Goal: Navigation & Orientation: Find specific page/section

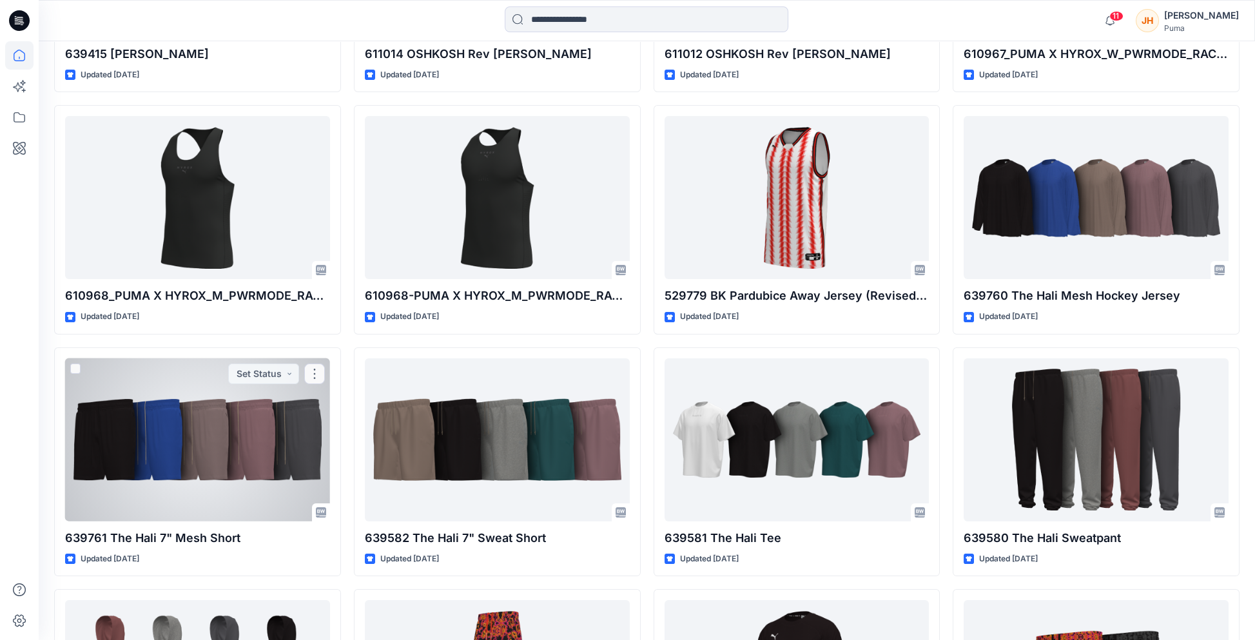
scroll to position [795, 0]
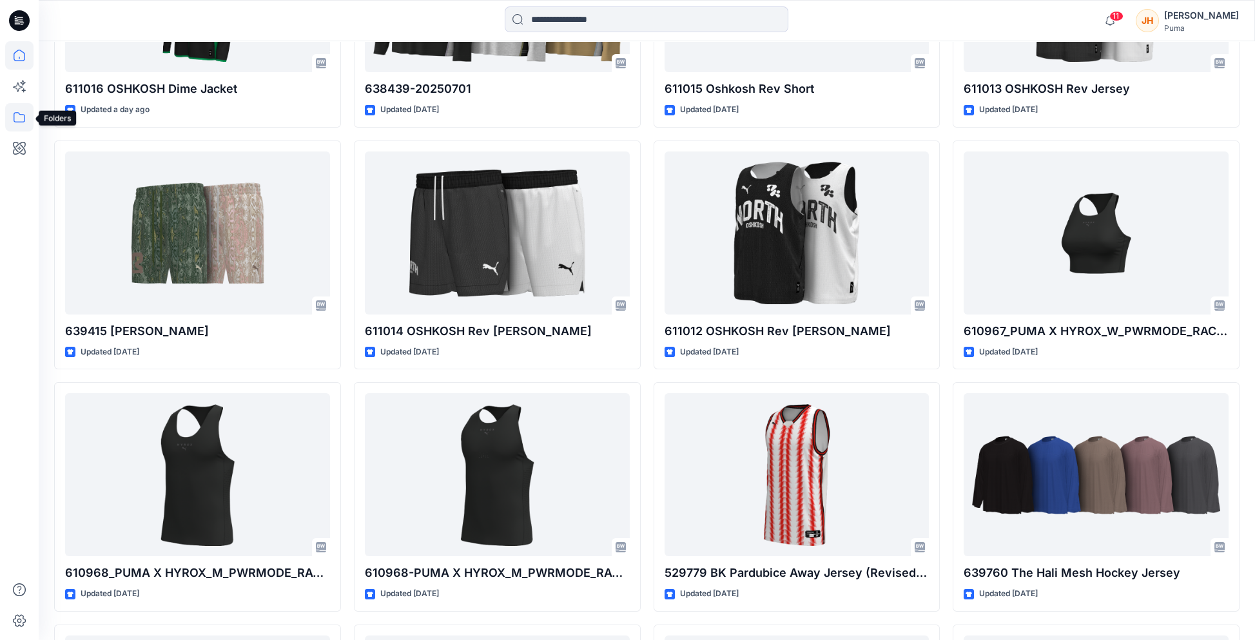
click at [21, 124] on icon at bounding box center [19, 117] width 28 height 28
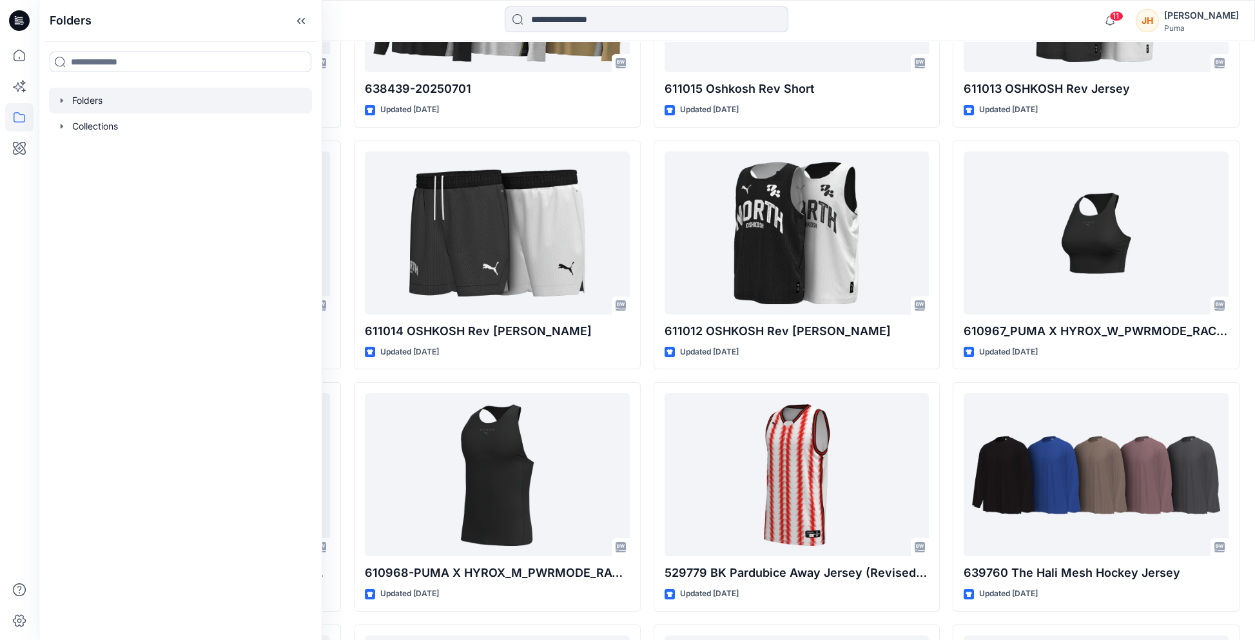
click at [148, 109] on div at bounding box center [180, 101] width 263 height 26
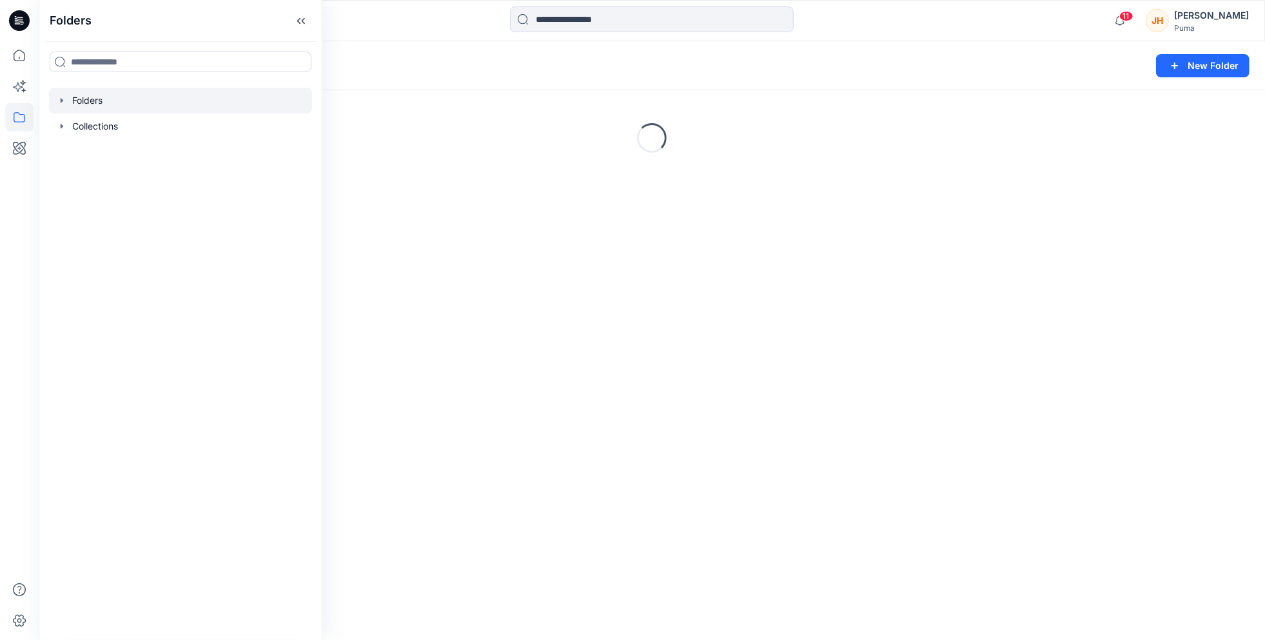
click at [59, 98] on icon "button" at bounding box center [62, 100] width 10 height 10
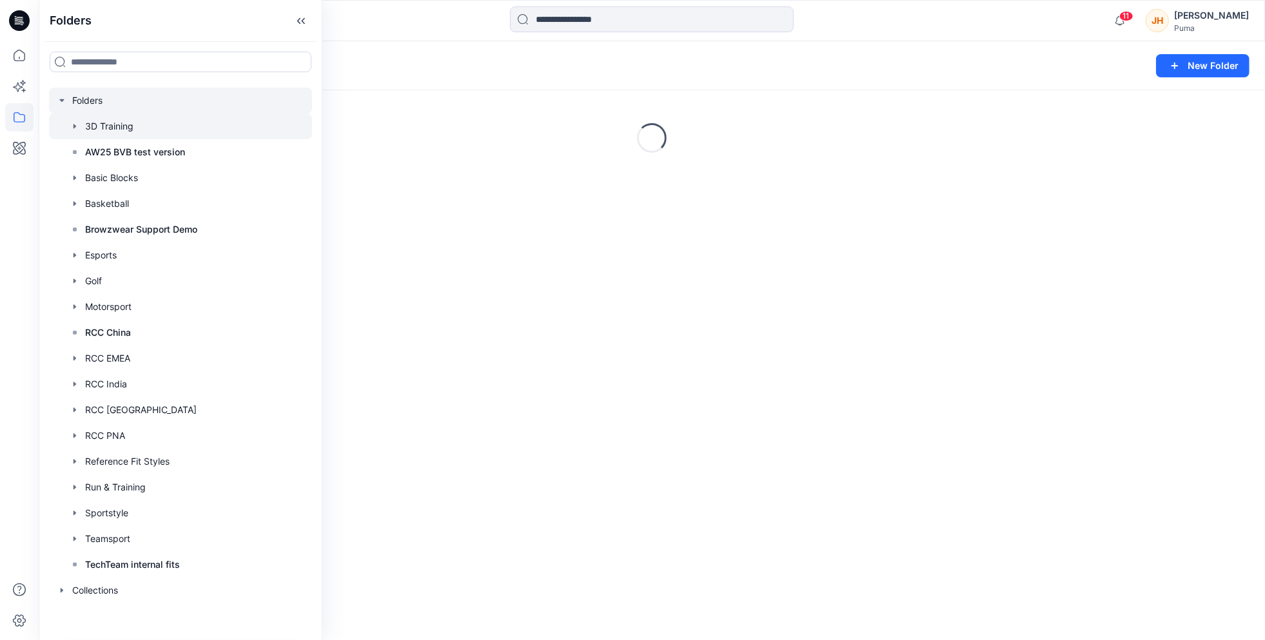
click at [109, 128] on div at bounding box center [180, 126] width 263 height 26
click at [527, 55] on div "Loading..." at bounding box center [652, 65] width 1226 height 49
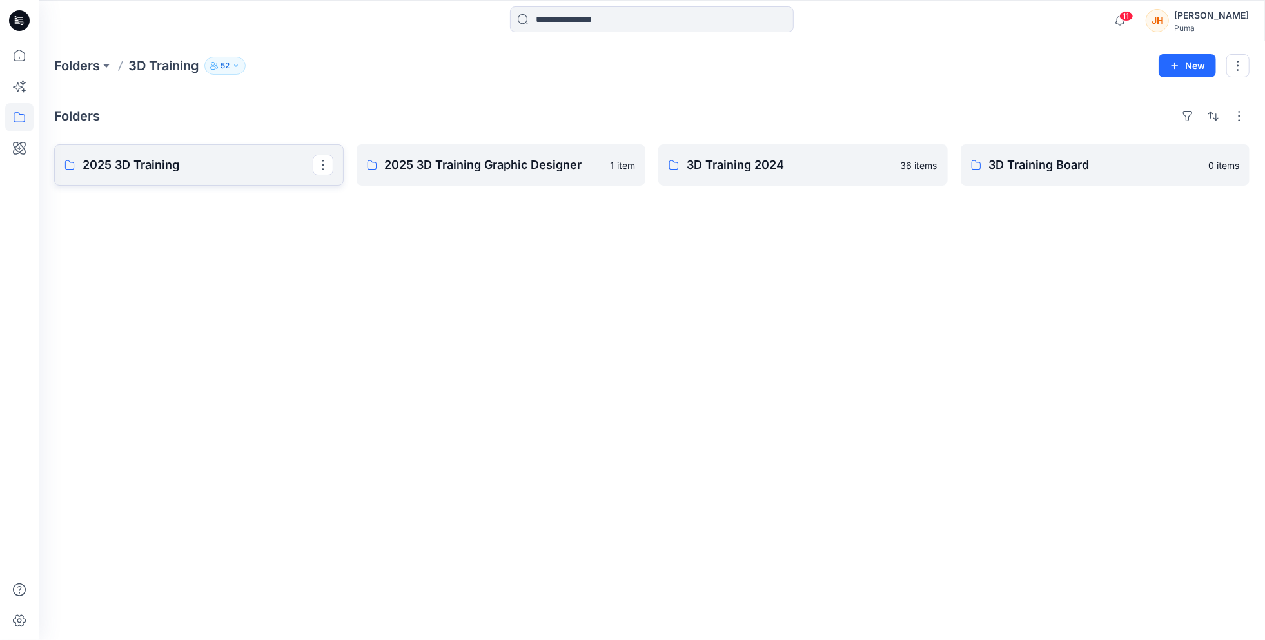
click at [229, 164] on p "2025 3D Training" at bounding box center [198, 165] width 230 height 18
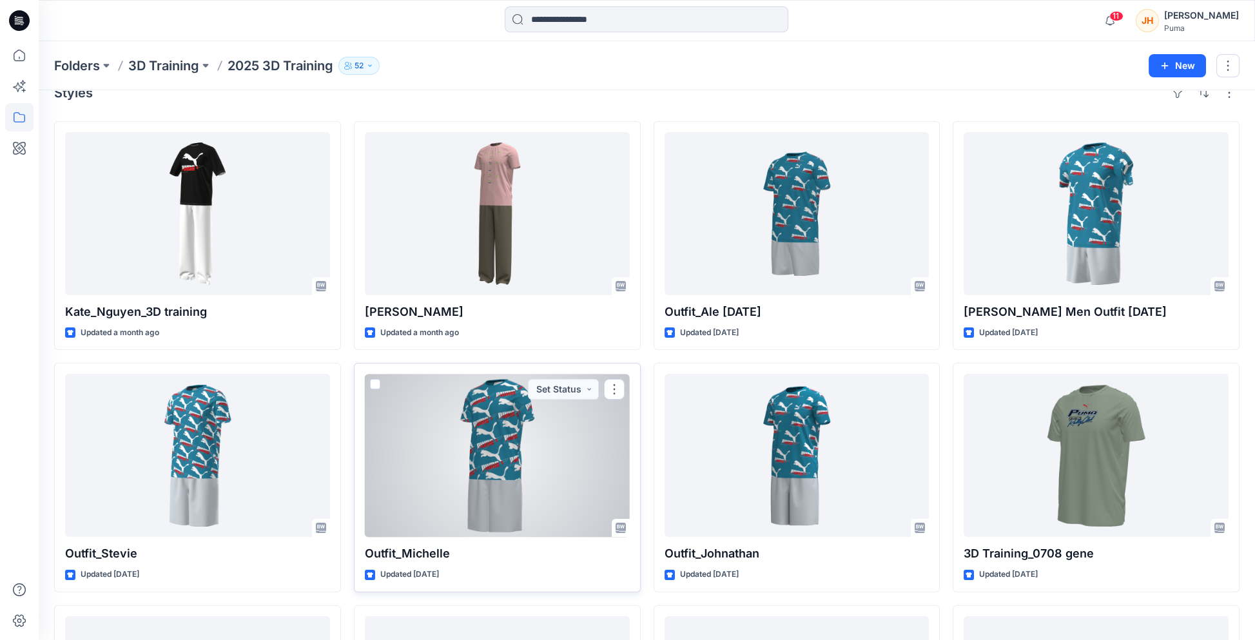
scroll to position [64, 0]
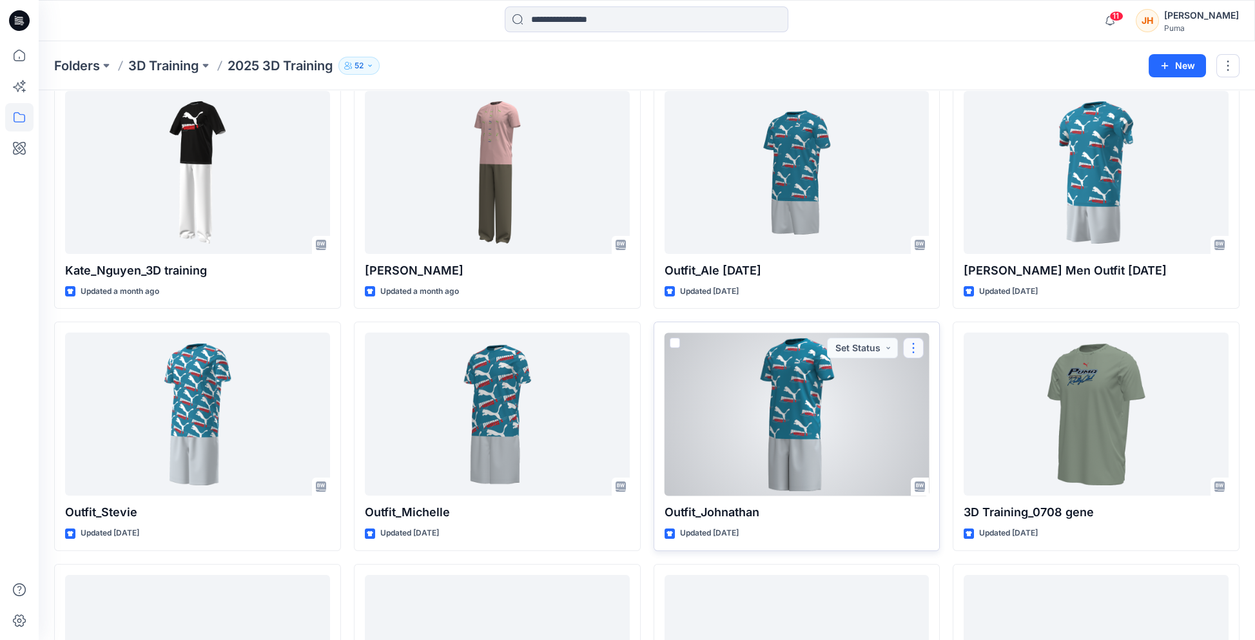
click at [910, 354] on button "button" at bounding box center [913, 348] width 21 height 21
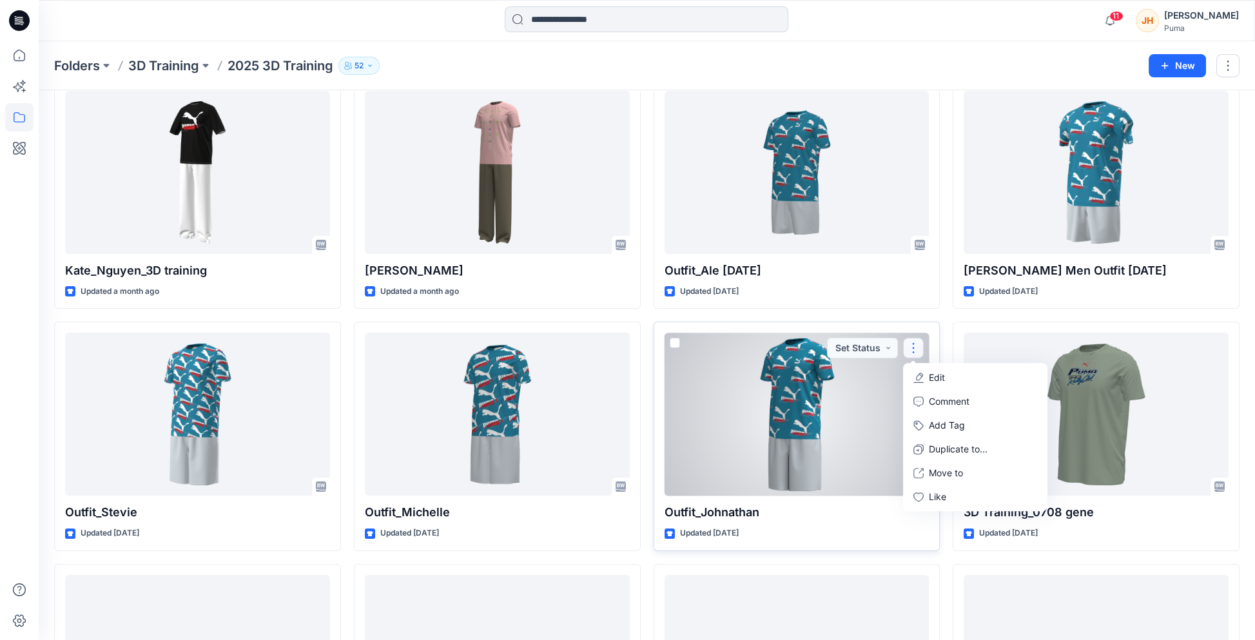
click at [882, 375] on div at bounding box center [797, 414] width 265 height 163
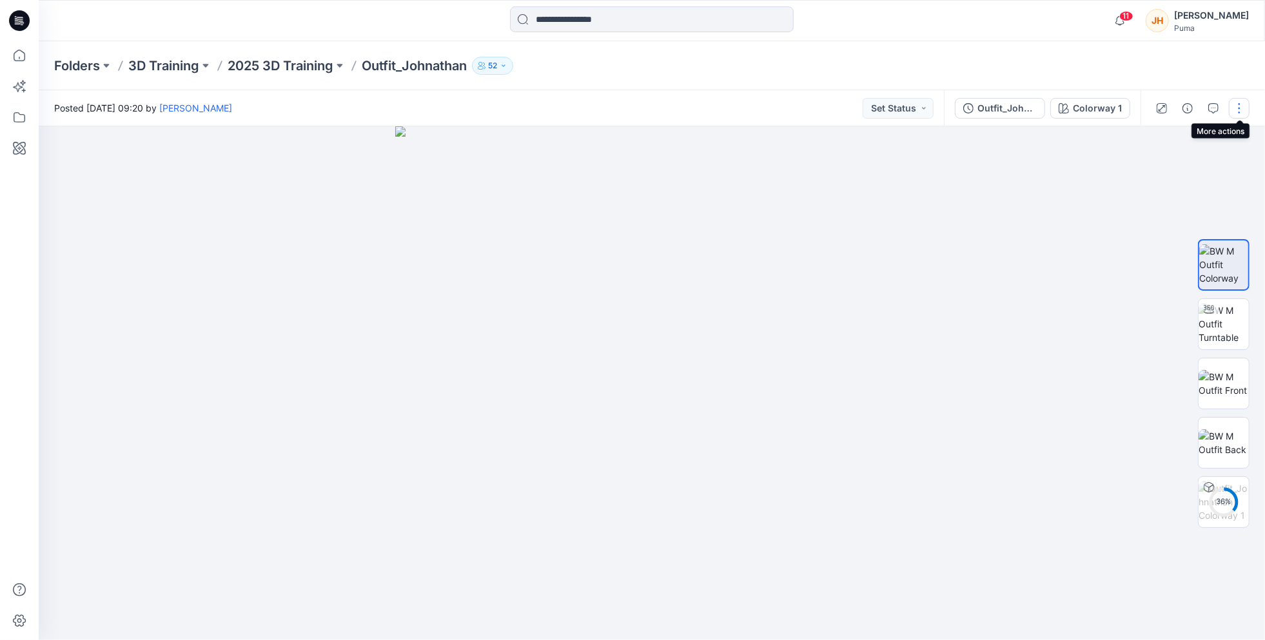
click at [1238, 106] on button "button" at bounding box center [1239, 108] width 21 height 21
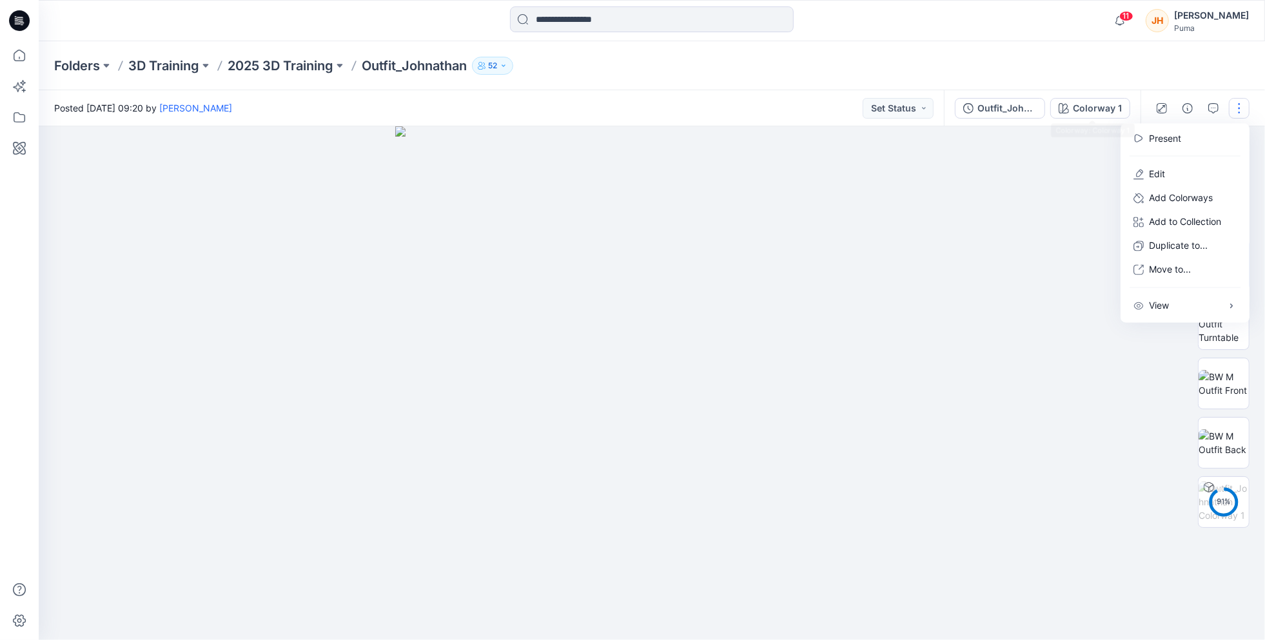
click at [1117, 84] on div "Folders 3D Training 2025 3D Training Outfit_Johnathan 52" at bounding box center [652, 65] width 1226 height 49
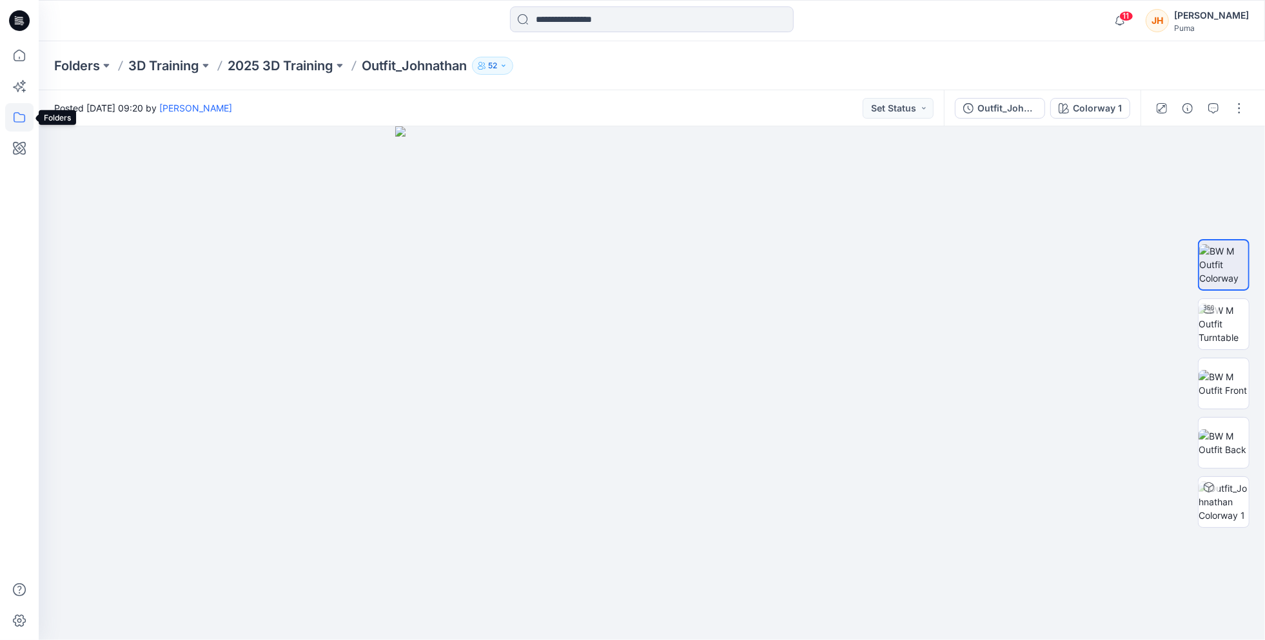
click at [20, 117] on icon at bounding box center [19, 117] width 28 height 28
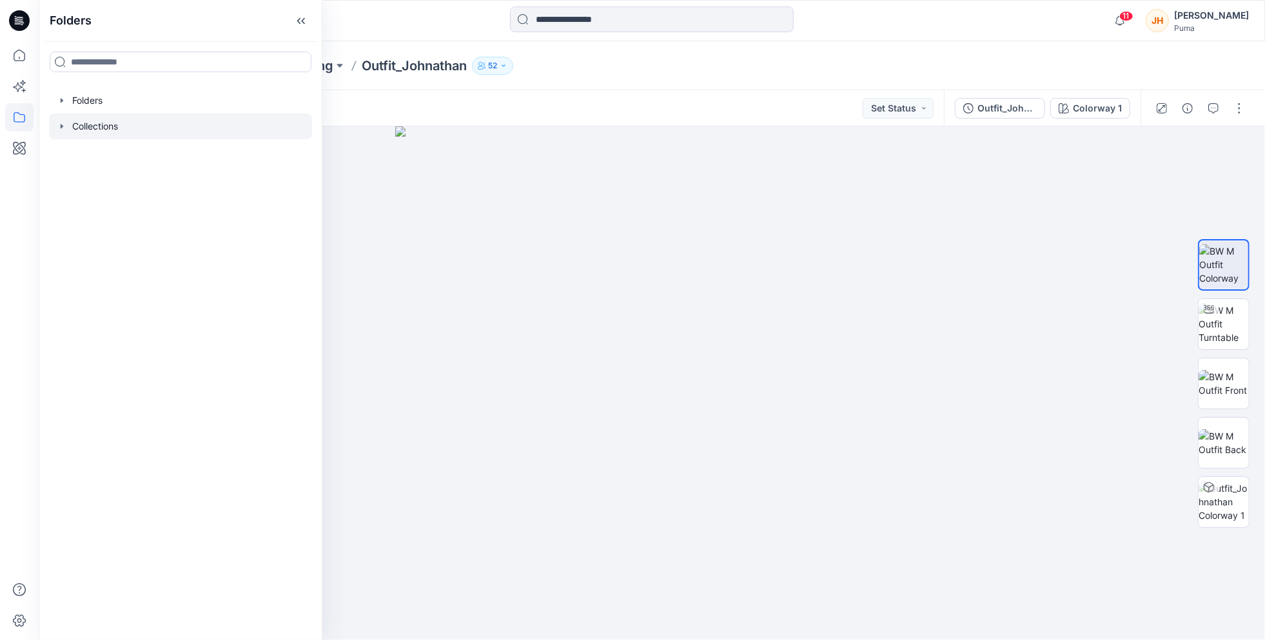
click at [57, 129] on icon "button" at bounding box center [62, 126] width 10 height 10
click at [101, 179] on p "test" at bounding box center [93, 177] width 17 height 15
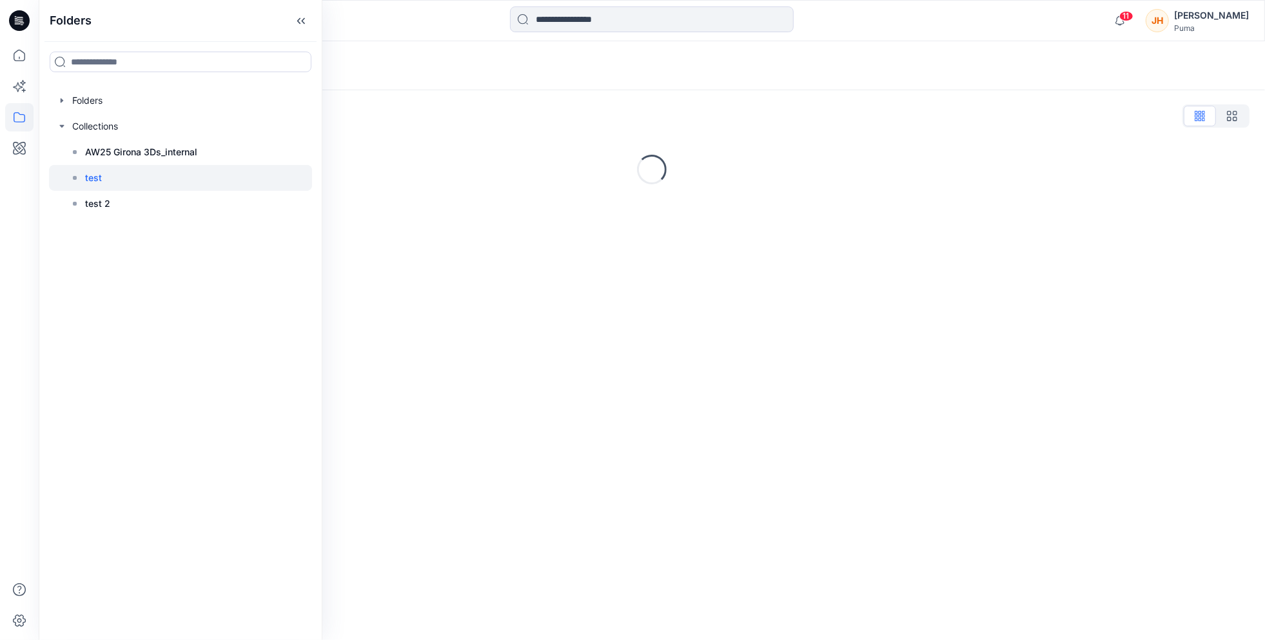
click at [519, 146] on div "Loading..." at bounding box center [651, 164] width 1195 height 40
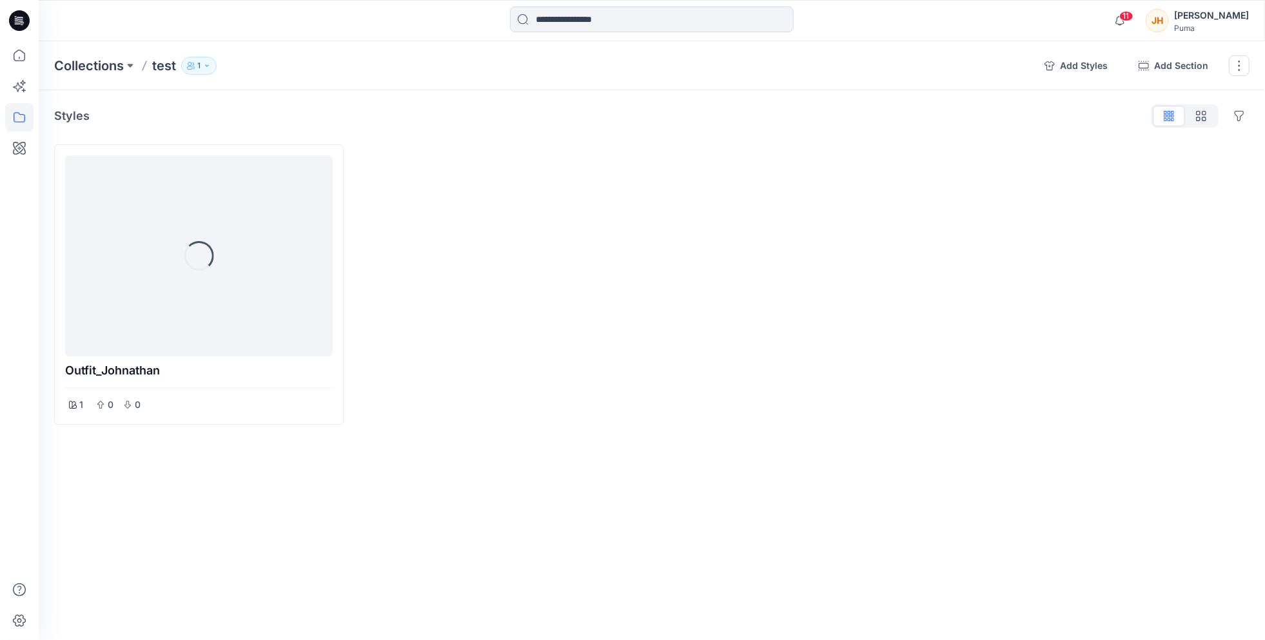
click at [204, 63] on icon "button" at bounding box center [207, 66] width 8 height 8
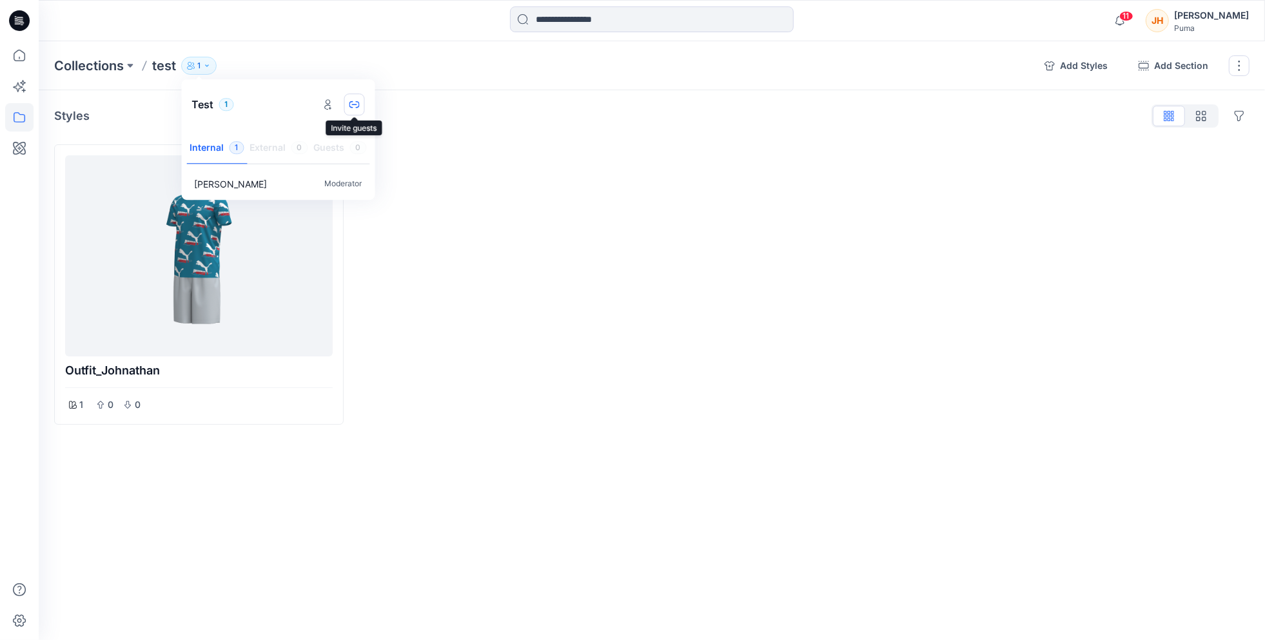
click at [351, 104] on icon "button" at bounding box center [354, 104] width 10 height 10
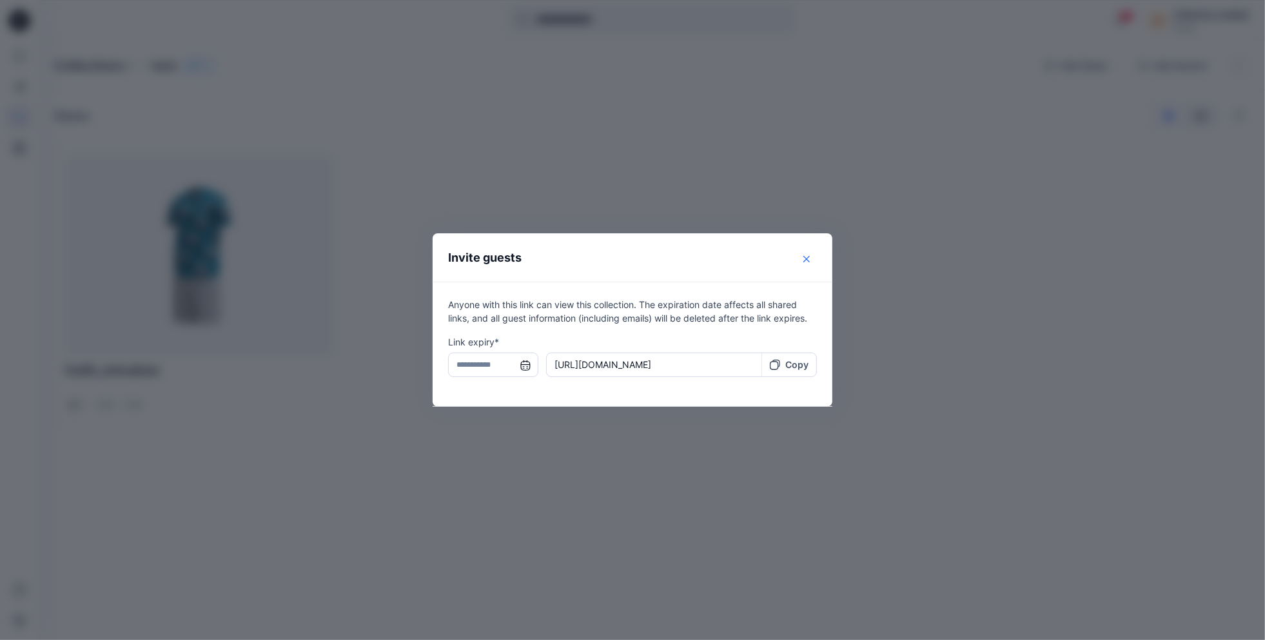
click at [805, 253] on button "Close" at bounding box center [806, 259] width 21 height 21
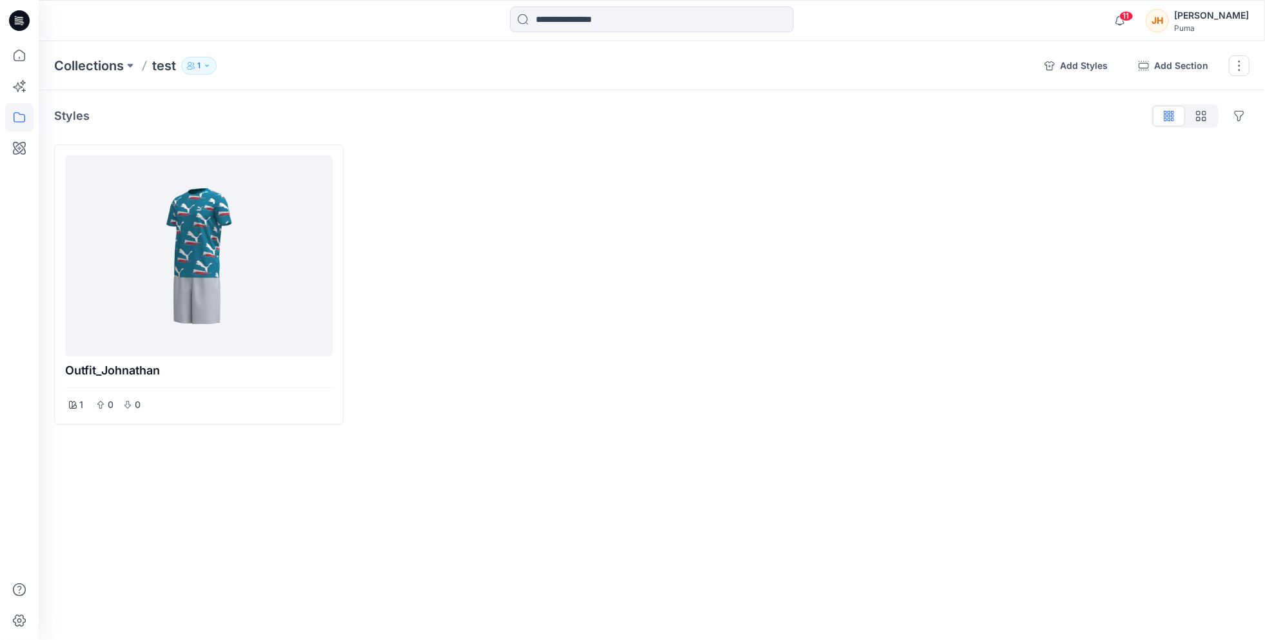
click at [210, 62] on icon "button" at bounding box center [207, 66] width 8 height 8
click at [333, 107] on button "Manage users" at bounding box center [328, 104] width 22 height 22
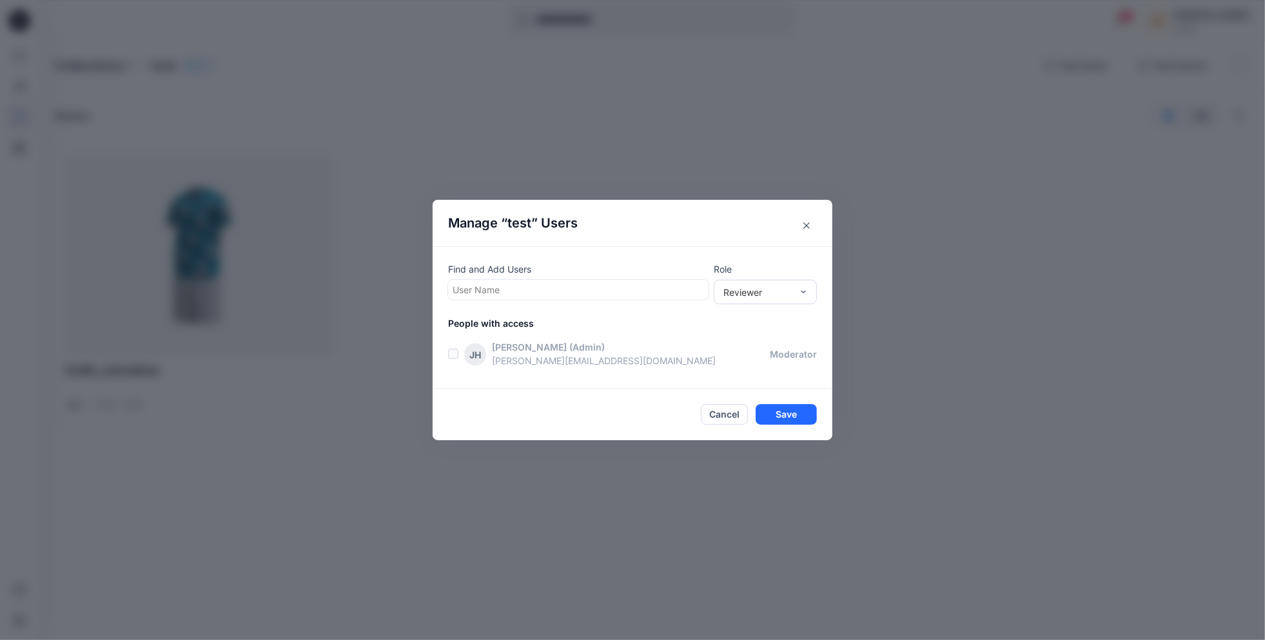
click at [612, 283] on div at bounding box center [578, 290] width 251 height 16
click at [701, 261] on div "Find and Add Users User Name Role Reviewer People with access [PERSON_NAME] (Ad…" at bounding box center [633, 317] width 400 height 142
click at [814, 220] on button "Close" at bounding box center [806, 225] width 21 height 21
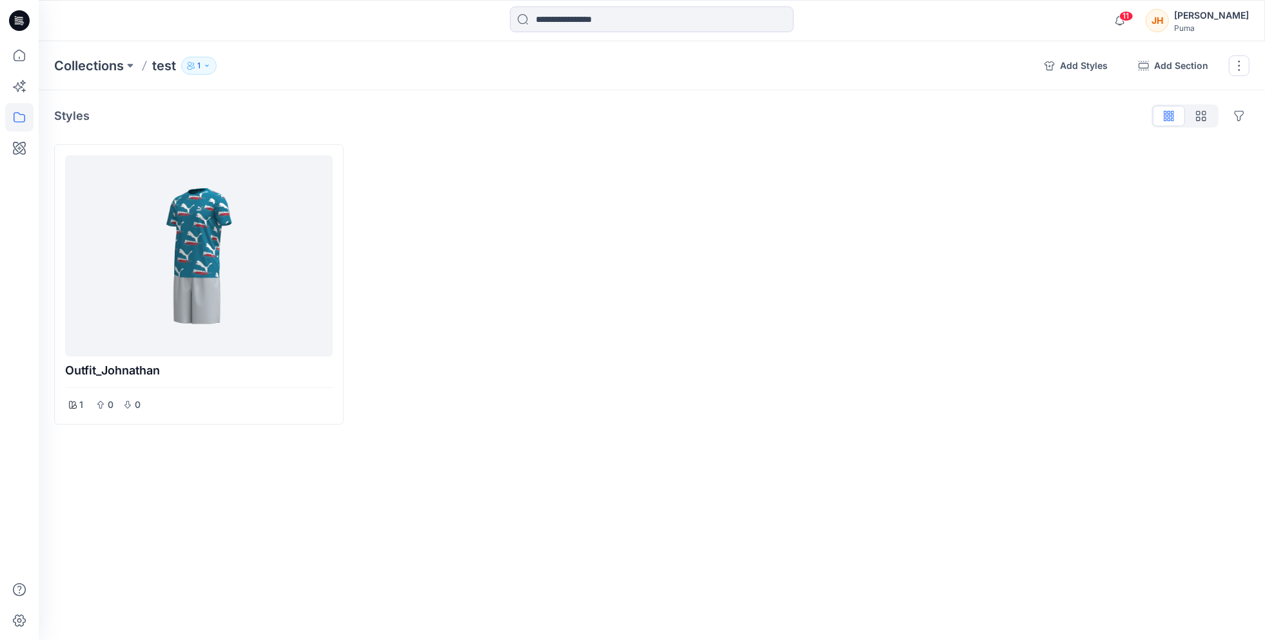
click at [204, 70] on button "1" at bounding box center [198, 66] width 35 height 18
click at [358, 104] on icon "button" at bounding box center [354, 104] width 10 height 10
